Goal: Task Accomplishment & Management: Use online tool/utility

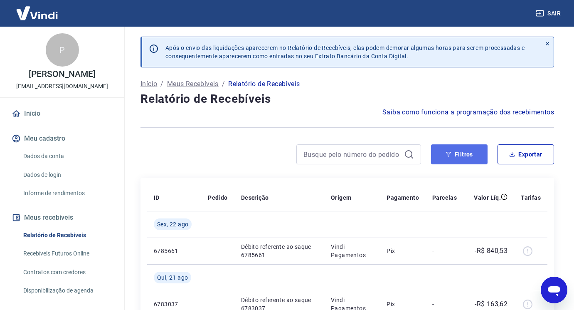
click at [483, 158] on button "Filtros" at bounding box center [459, 154] width 57 height 20
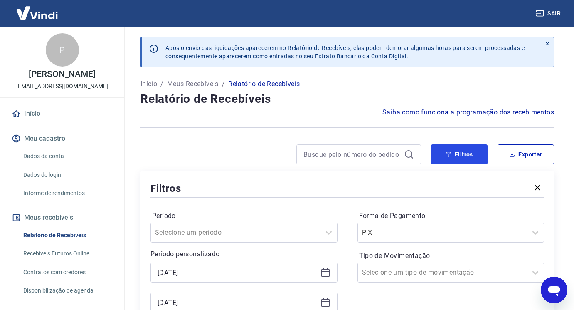
scroll to position [83, 0]
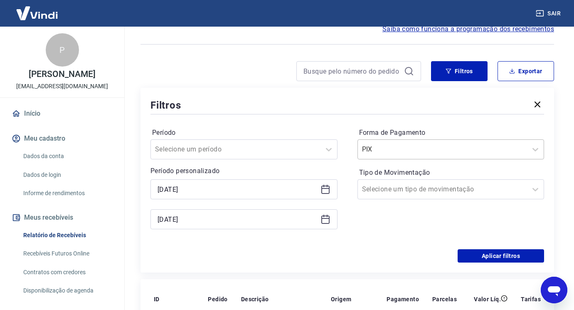
click at [408, 150] on input "Forma de Pagamento" at bounding box center [404, 149] width 84 height 10
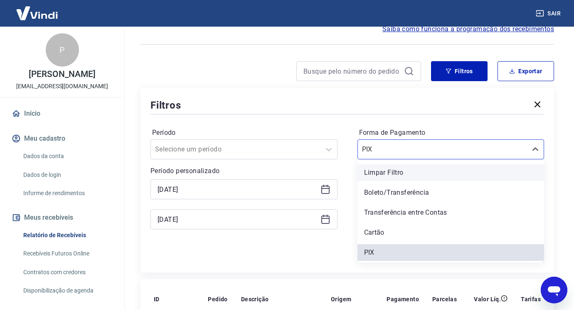
click at [400, 168] on div "Limpar Filtro" at bounding box center [450, 172] width 187 height 17
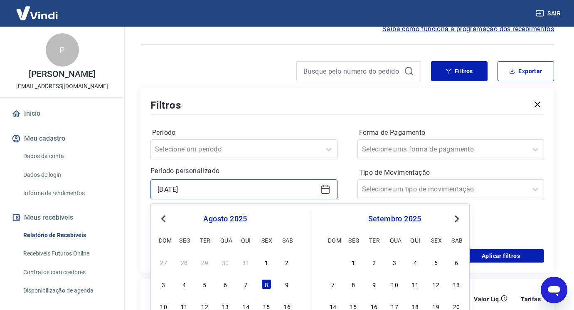
drag, startPoint x: 212, startPoint y: 192, endPoint x: 145, endPoint y: 188, distance: 67.4
click at [145, 188] on div "Filtros Período Selecione um período Período personalizado [DATE] Previous Mont…" at bounding box center [346, 180] width 413 height 184
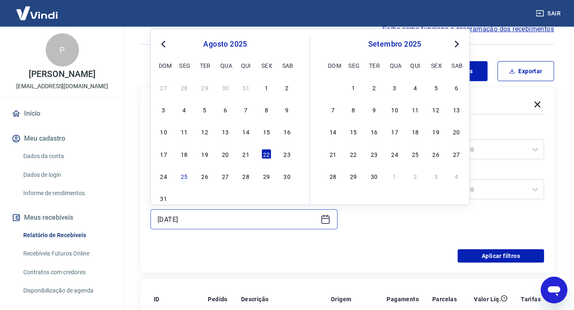
drag, startPoint x: 213, startPoint y: 216, endPoint x: 130, endPoint y: 216, distance: 83.1
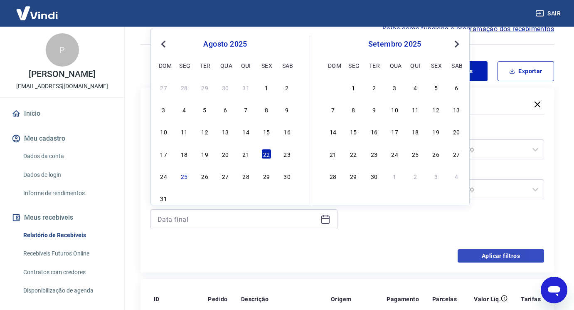
click at [262, 238] on div "Período Selecione um período Período personalizado Previous Month Next Month [D…" at bounding box center [243, 182] width 187 height 113
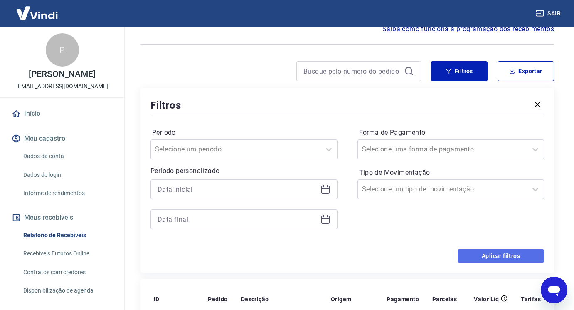
click at [493, 253] on button "Aplicar filtros" at bounding box center [500, 255] width 86 height 13
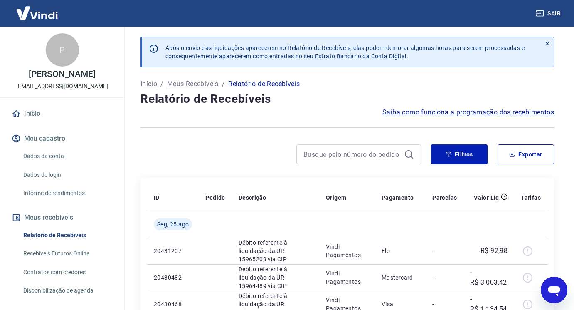
click at [381, 160] on div at bounding box center [358, 154] width 125 height 20
click at [357, 155] on input at bounding box center [351, 154] width 97 height 12
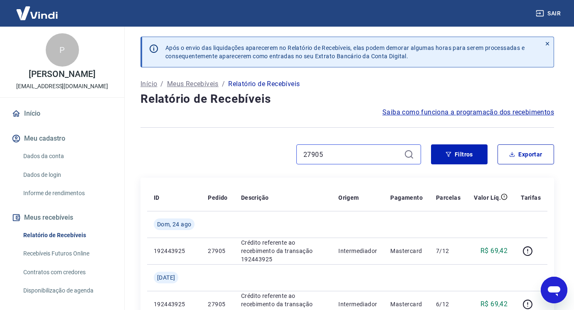
click at [368, 156] on input "27905" at bounding box center [351, 154] width 97 height 12
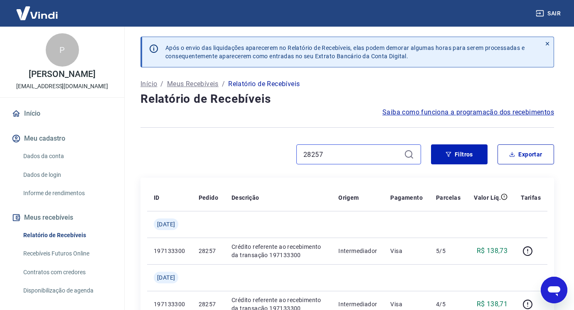
click at [375, 151] on input "28257" at bounding box center [351, 154] width 97 height 12
click at [376, 155] on input "28253" at bounding box center [351, 154] width 97 height 12
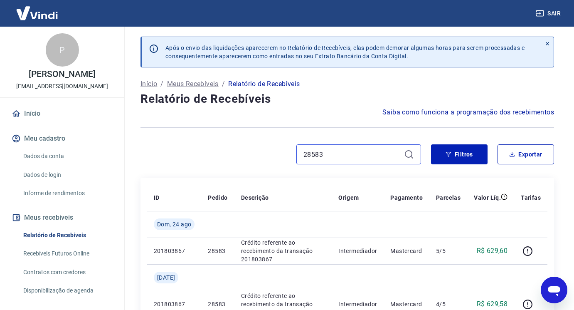
click at [362, 157] on input "28583" at bounding box center [351, 154] width 97 height 12
click at [362, 156] on input "28585" at bounding box center [351, 154] width 97 height 12
click at [366, 160] on div "28585" at bounding box center [358, 154] width 125 height 20
click at [366, 151] on input "28585" at bounding box center [351, 154] width 97 height 12
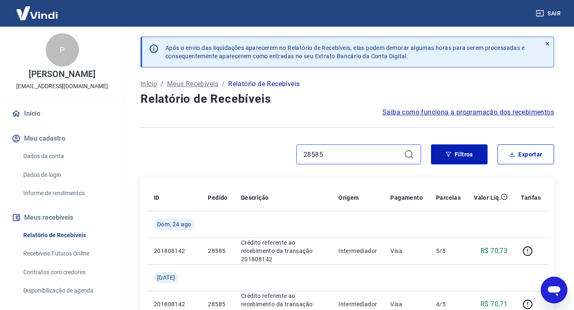
click at [366, 151] on input "28585" at bounding box center [351, 154] width 97 height 12
click at [349, 153] on input "28579" at bounding box center [351, 154] width 97 height 12
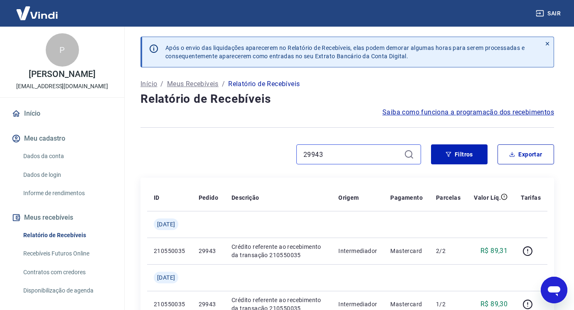
click at [334, 155] on input "29943" at bounding box center [351, 154] width 97 height 12
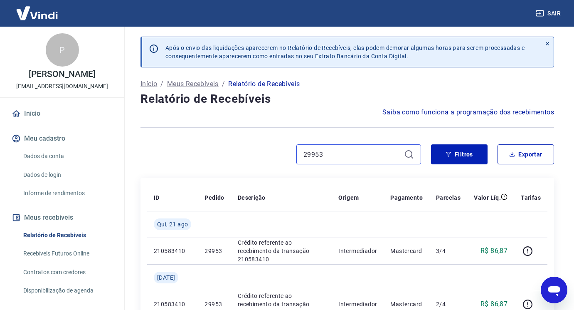
click at [364, 155] on input "29953" at bounding box center [351, 154] width 97 height 12
click at [358, 149] on input "29979" at bounding box center [351, 154] width 97 height 12
click at [377, 157] on input "29949" at bounding box center [351, 154] width 97 height 12
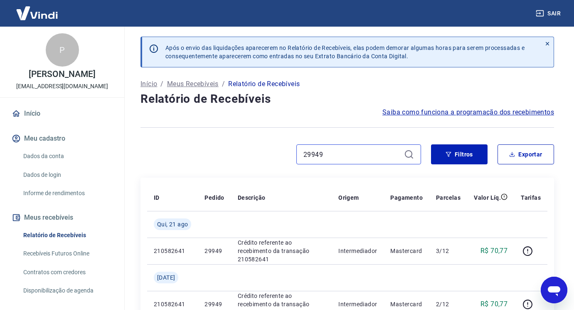
click at [377, 157] on input "29949" at bounding box center [351, 154] width 97 height 12
click at [362, 159] on input "29951" at bounding box center [351, 154] width 97 height 12
click at [353, 152] on input "29951" at bounding box center [351, 154] width 97 height 12
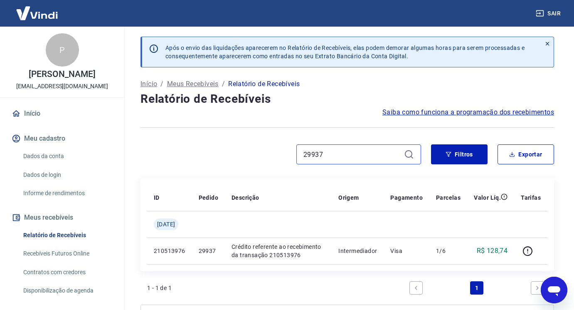
click at [381, 158] on input "29937" at bounding box center [351, 154] width 97 height 12
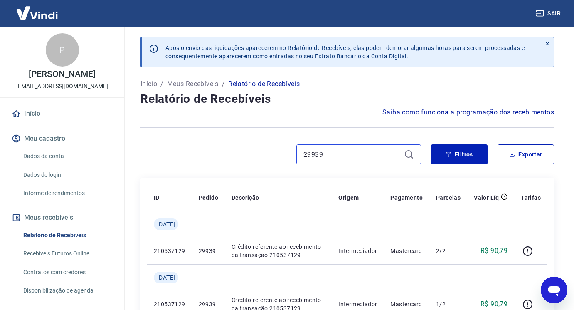
click at [344, 157] on input "29939" at bounding box center [351, 154] width 97 height 12
click at [355, 150] on input "29947" at bounding box center [351, 154] width 97 height 12
click at [366, 159] on input "29969" at bounding box center [351, 154] width 97 height 12
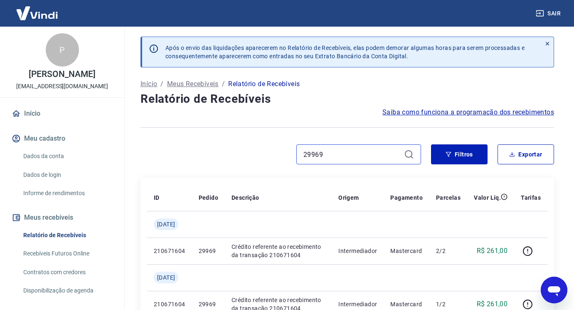
click at [366, 159] on input "29969" at bounding box center [351, 154] width 97 height 12
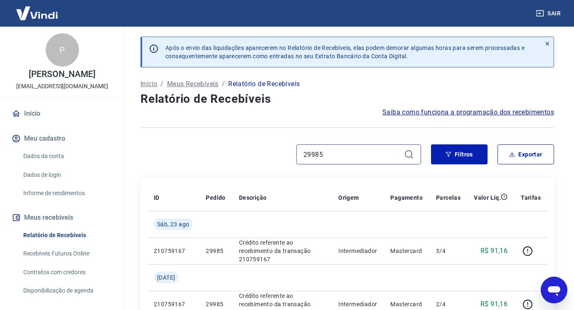
click at [374, 150] on input "29985" at bounding box center [351, 154] width 97 height 12
click at [357, 155] on input "29955" at bounding box center [351, 154] width 97 height 12
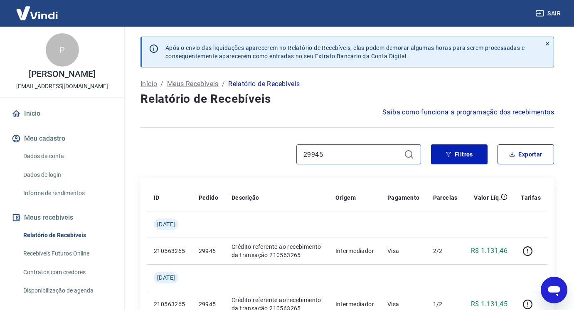
click at [337, 157] on input "29945" at bounding box center [351, 154] width 97 height 12
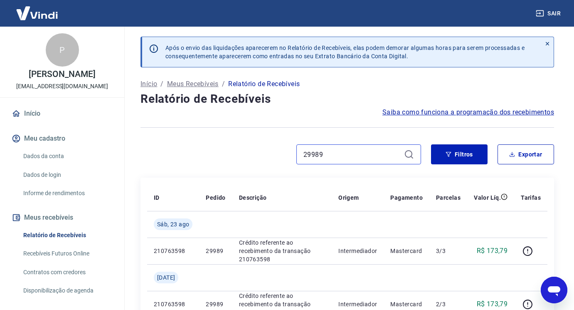
click at [342, 156] on input "29989" at bounding box center [351, 154] width 97 height 12
click at [366, 147] on div "29941" at bounding box center [358, 154] width 125 height 20
click at [368, 152] on input "29941" at bounding box center [351, 154] width 97 height 12
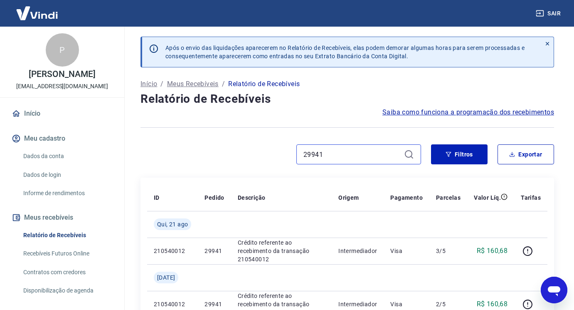
click at [368, 152] on input "29941" at bounding box center [351, 154] width 97 height 12
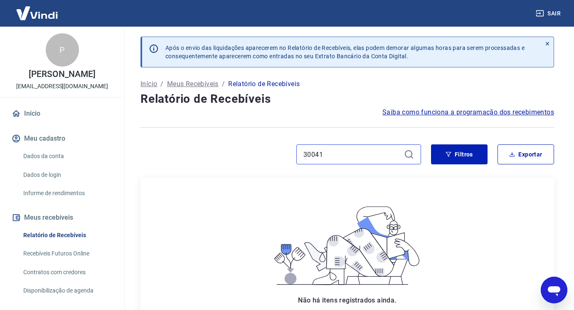
click at [341, 152] on input "30041" at bounding box center [351, 154] width 97 height 12
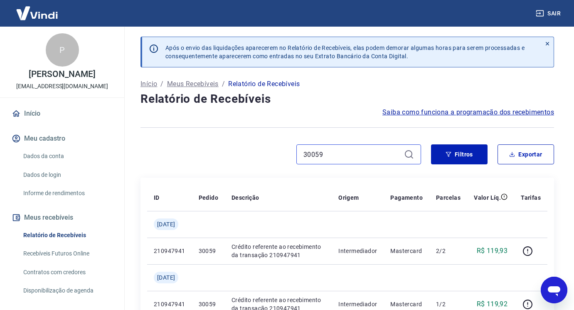
drag, startPoint x: 318, startPoint y: 153, endPoint x: 358, endPoint y: 157, distance: 40.4
click at [358, 157] on input "30059" at bounding box center [351, 154] width 97 height 12
click at [336, 153] on input "30053" at bounding box center [351, 154] width 97 height 12
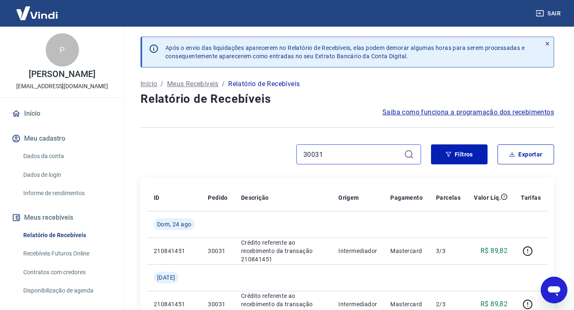
drag, startPoint x: 328, startPoint y: 153, endPoint x: 265, endPoint y: 147, distance: 63.5
click at [265, 147] on div "30031" at bounding box center [280, 154] width 280 height 20
click at [347, 154] on input "30009" at bounding box center [351, 154] width 97 height 12
click at [335, 158] on input "30019" at bounding box center [351, 154] width 97 height 12
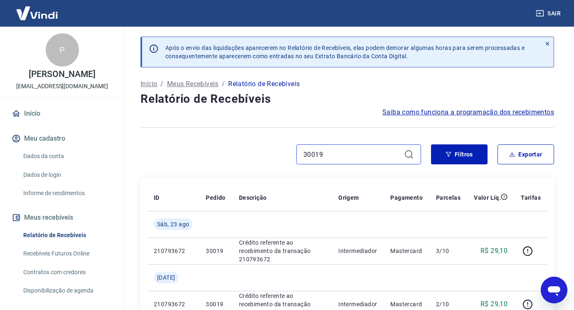
click at [335, 158] on input "30019" at bounding box center [351, 154] width 97 height 12
click at [362, 155] on input "30063" at bounding box center [351, 154] width 97 height 12
click at [342, 158] on input "29983" at bounding box center [351, 154] width 97 height 12
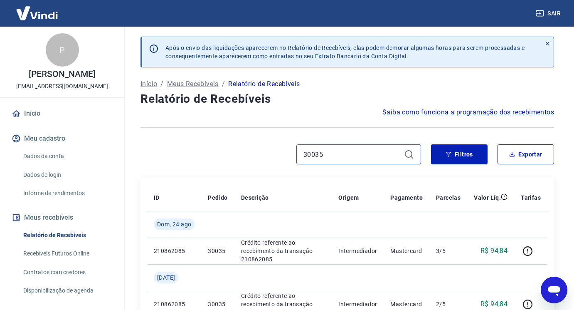
click at [365, 153] on input "30035" at bounding box center [351, 154] width 97 height 12
type input "30051"
